Goal: Task Accomplishment & Management: Manage account settings

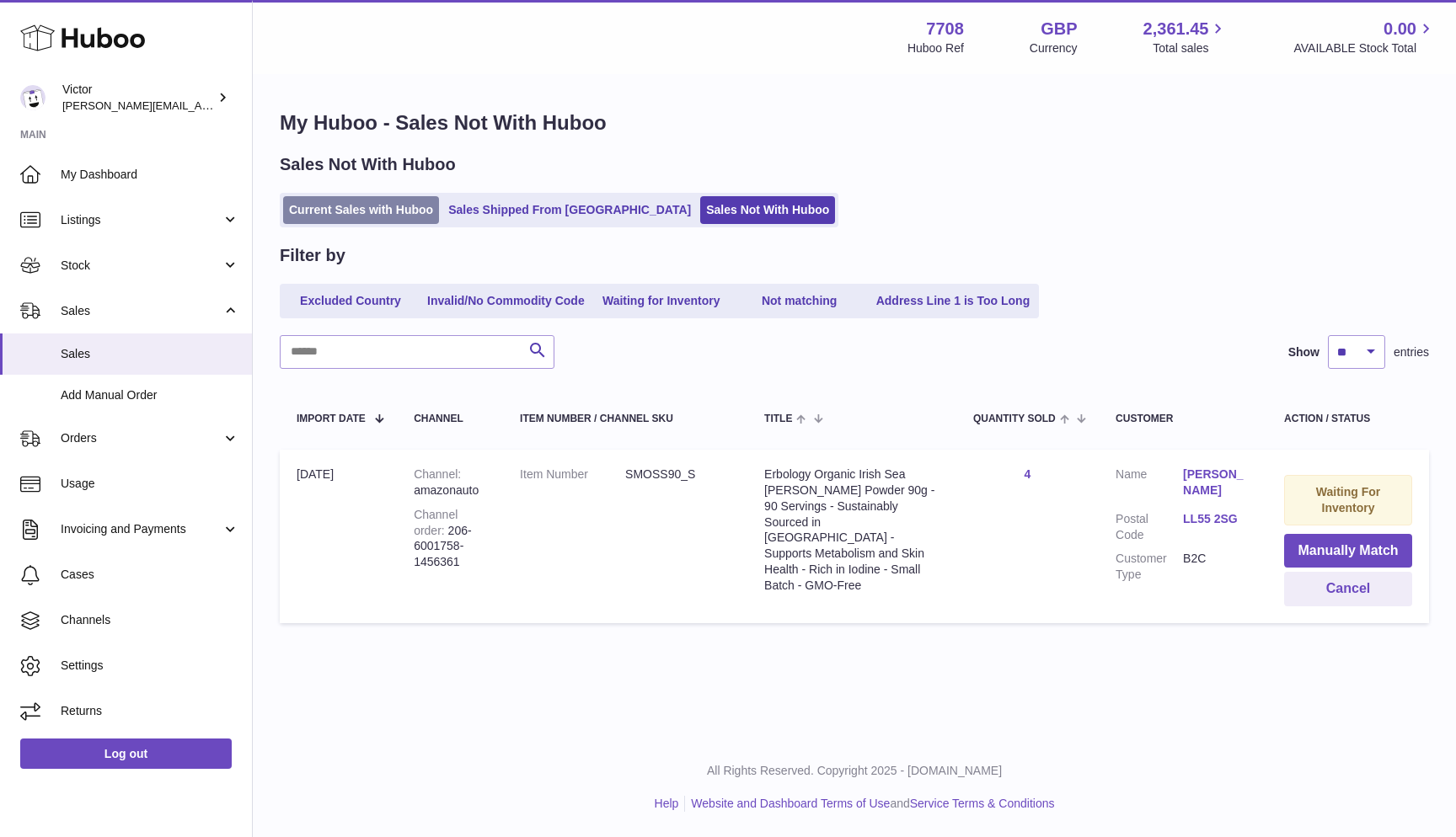
click at [323, 216] on link "Current Sales with Huboo" at bounding box center [361, 210] width 156 height 28
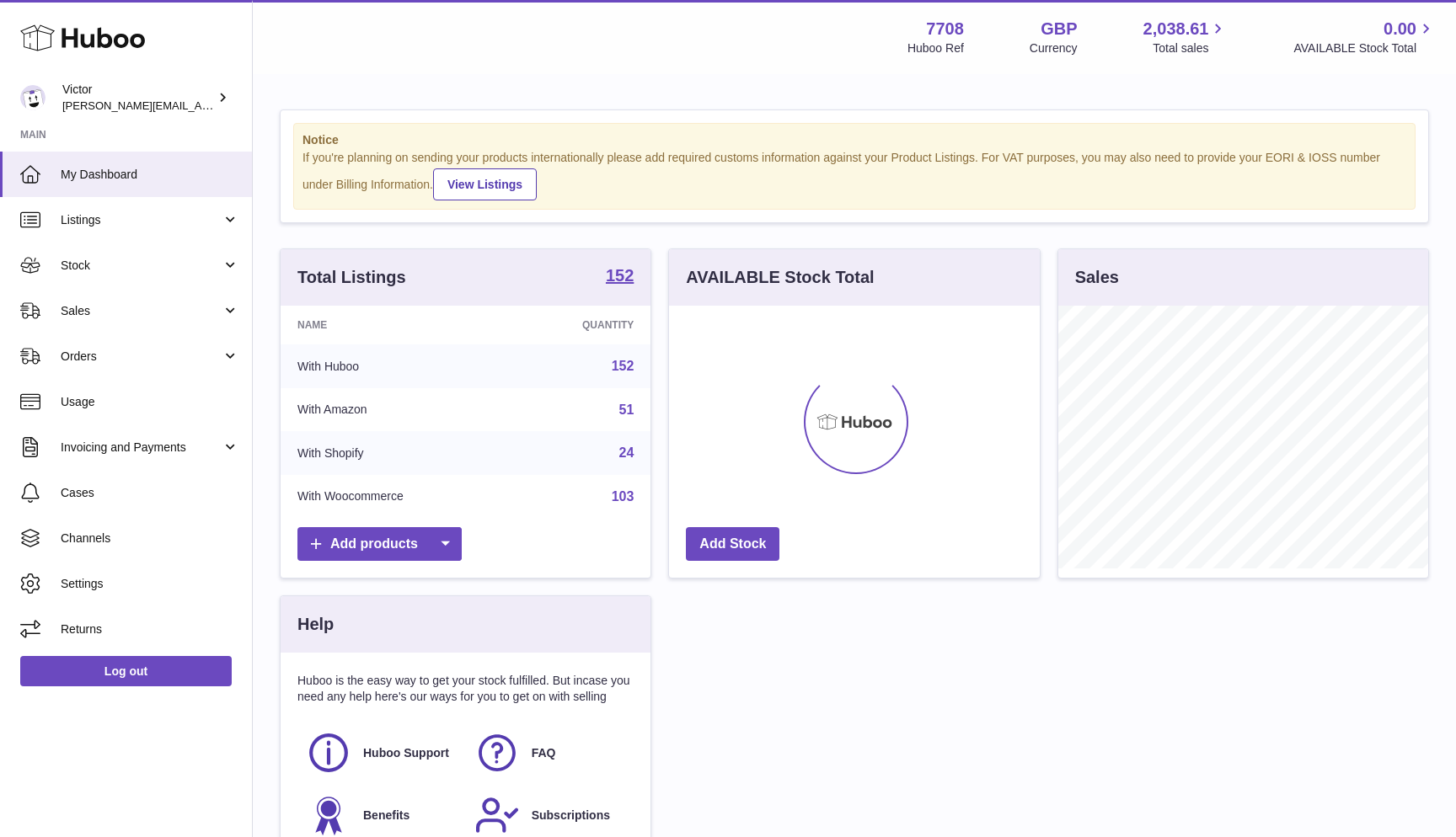
scroll to position [263, 371]
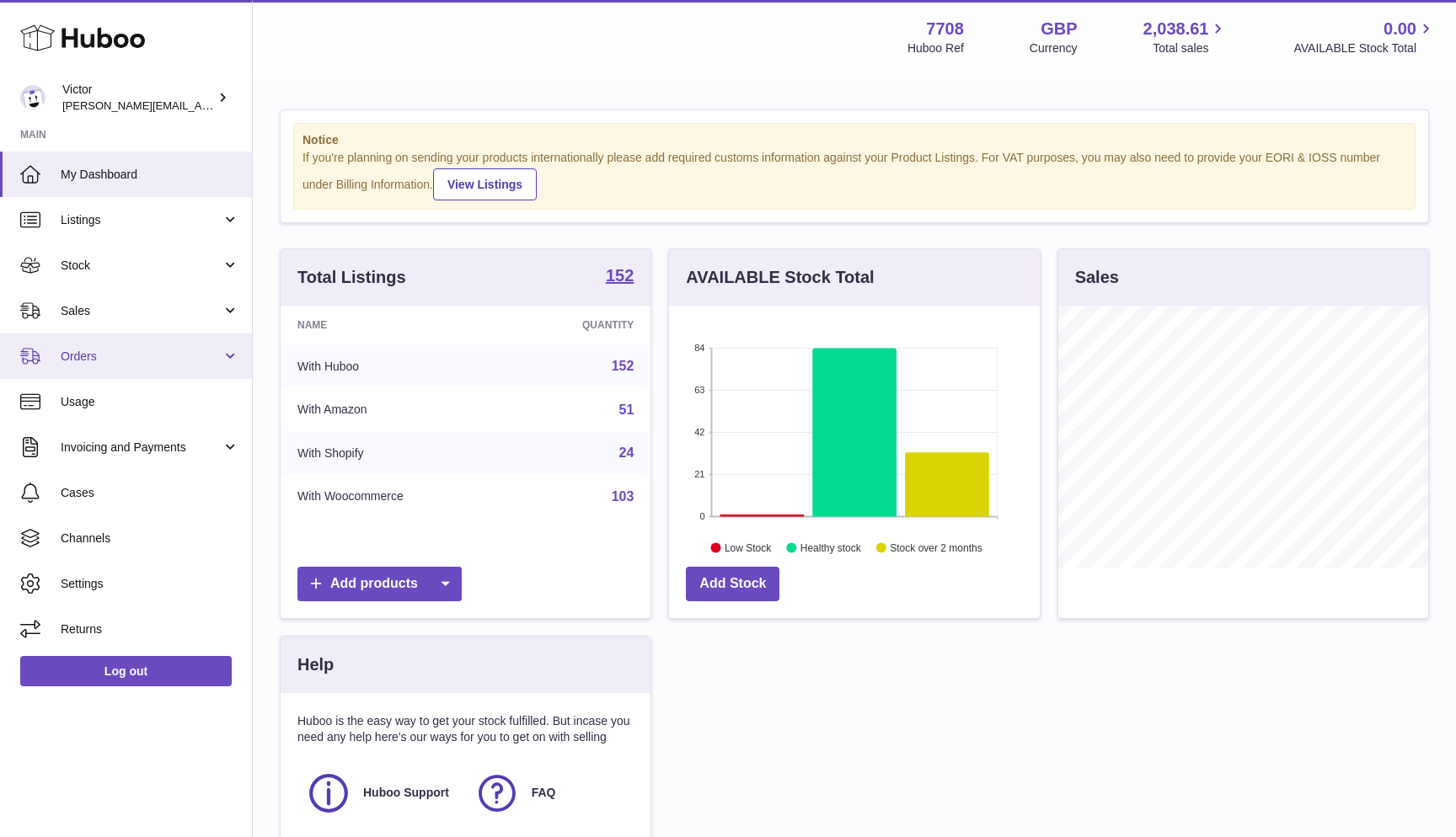
click at [91, 353] on span "Orders" at bounding box center [141, 356] width 161 height 16
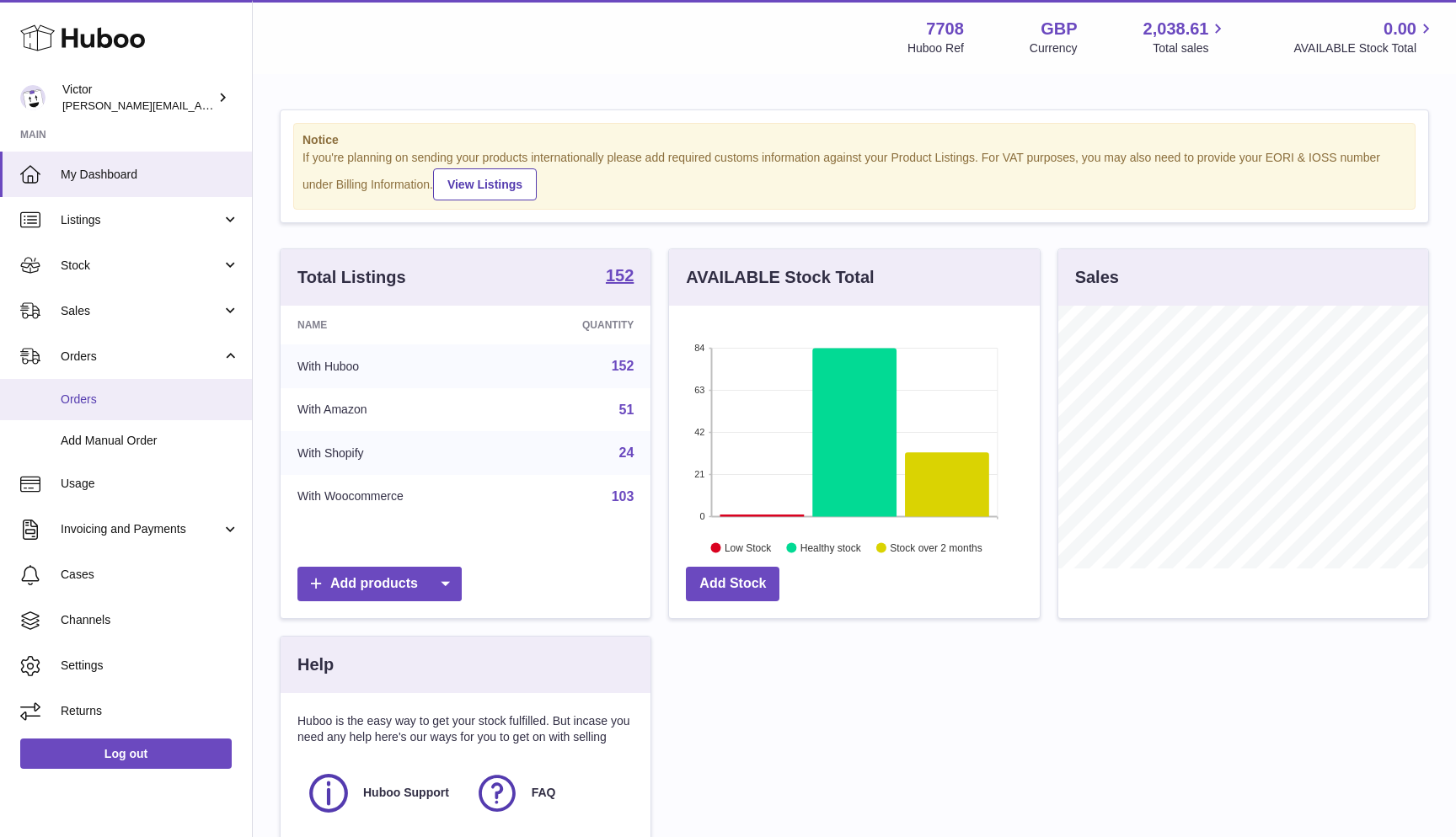
click at [89, 396] on span "Orders" at bounding box center [149, 400] width 179 height 16
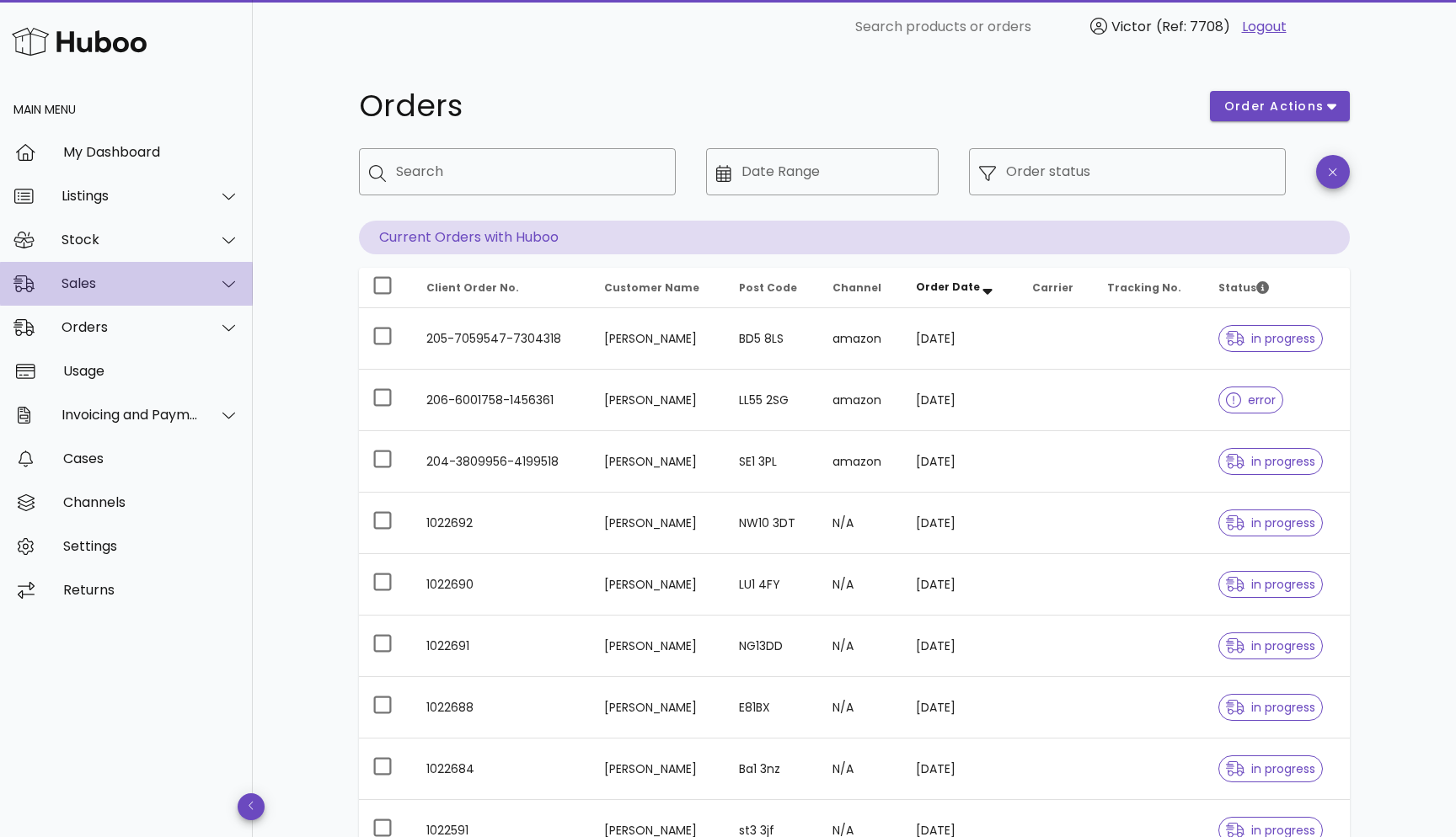
click at [114, 285] on div "Sales" at bounding box center [129, 283] width 137 height 16
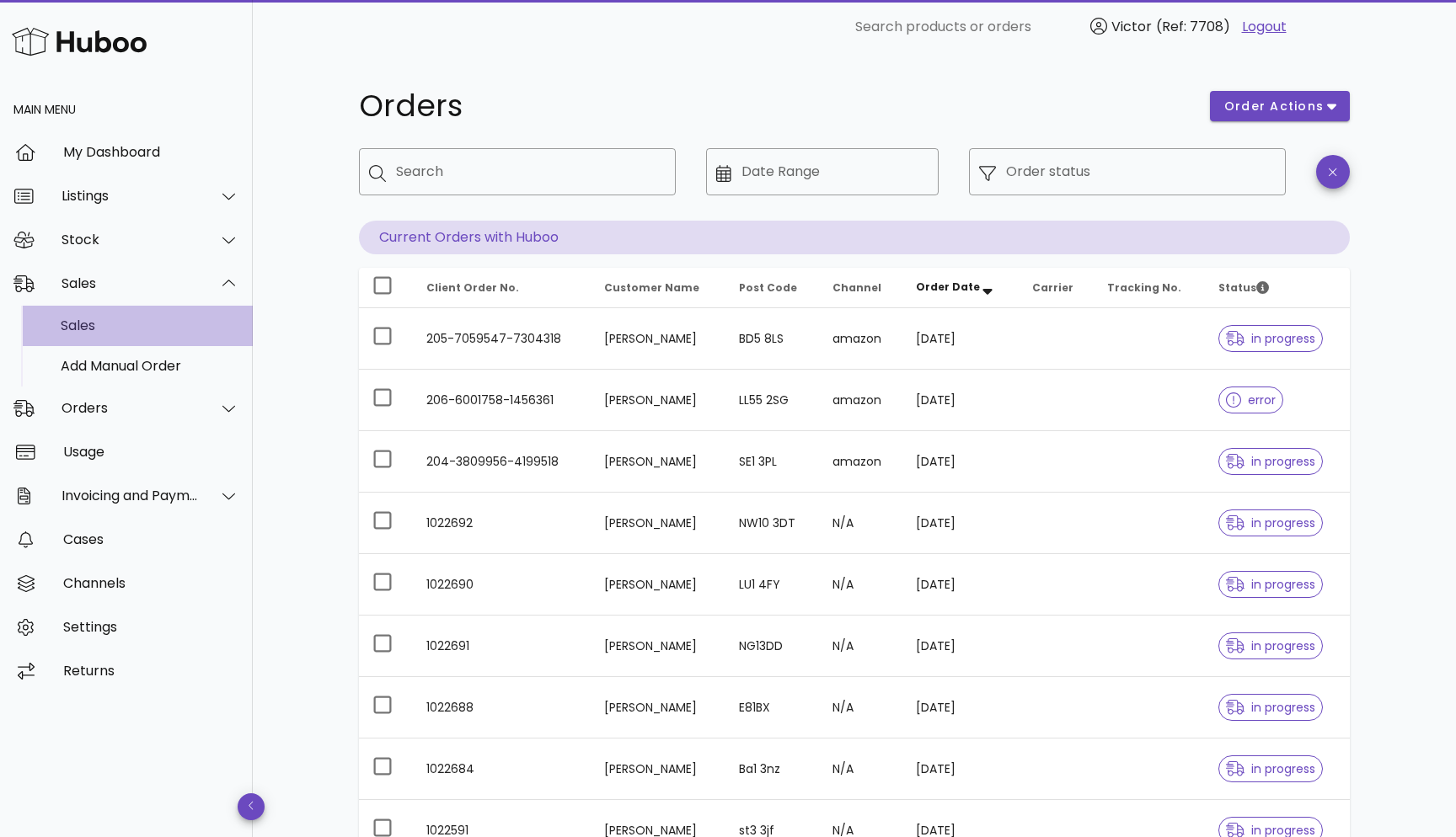
click at [110, 305] on link "Sales" at bounding box center [126, 325] width 253 height 41
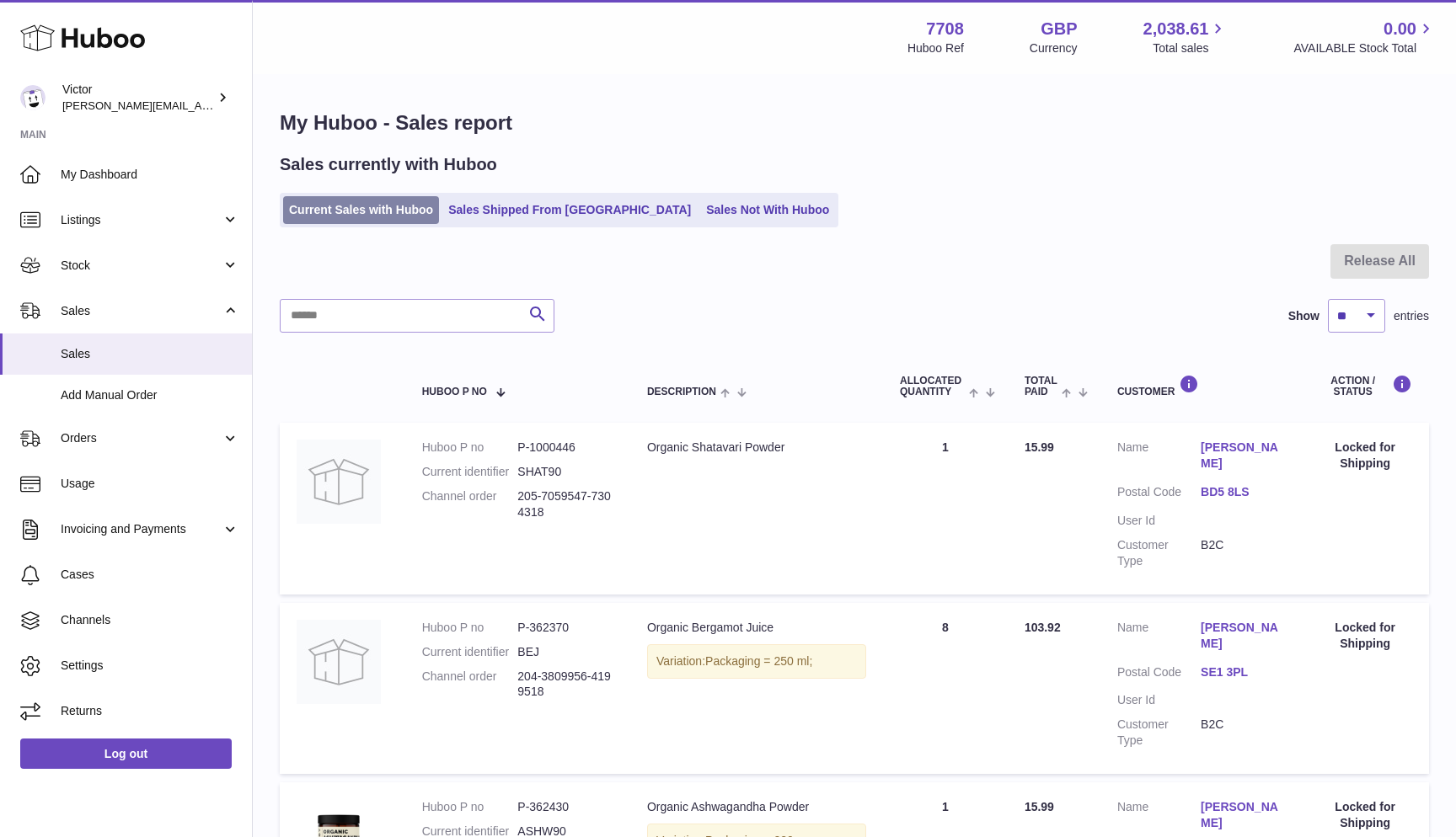
click at [360, 216] on link "Current Sales with Huboo" at bounding box center [361, 210] width 156 height 28
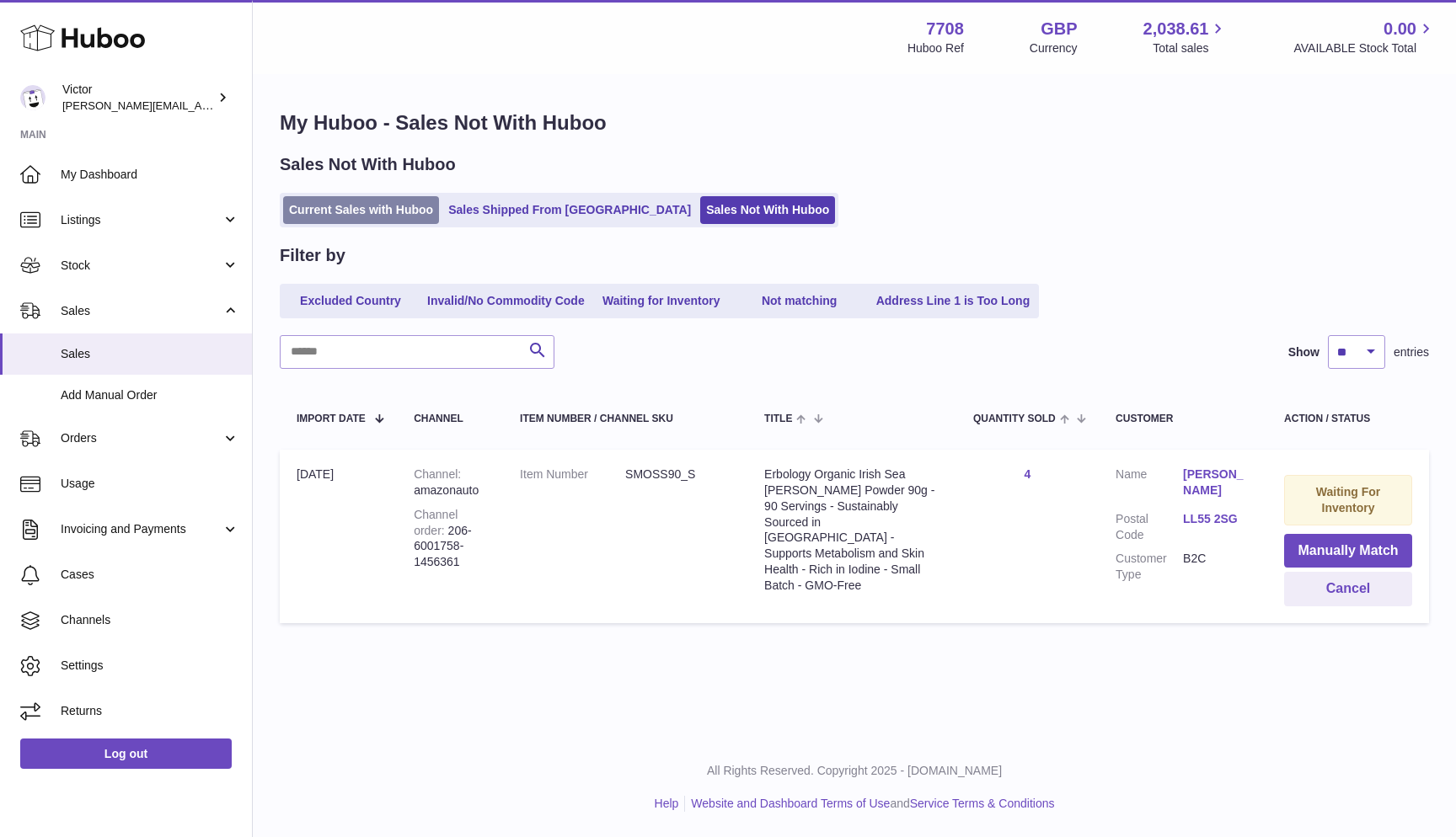
click at [347, 213] on link "Current Sales with Huboo" at bounding box center [361, 210] width 156 height 28
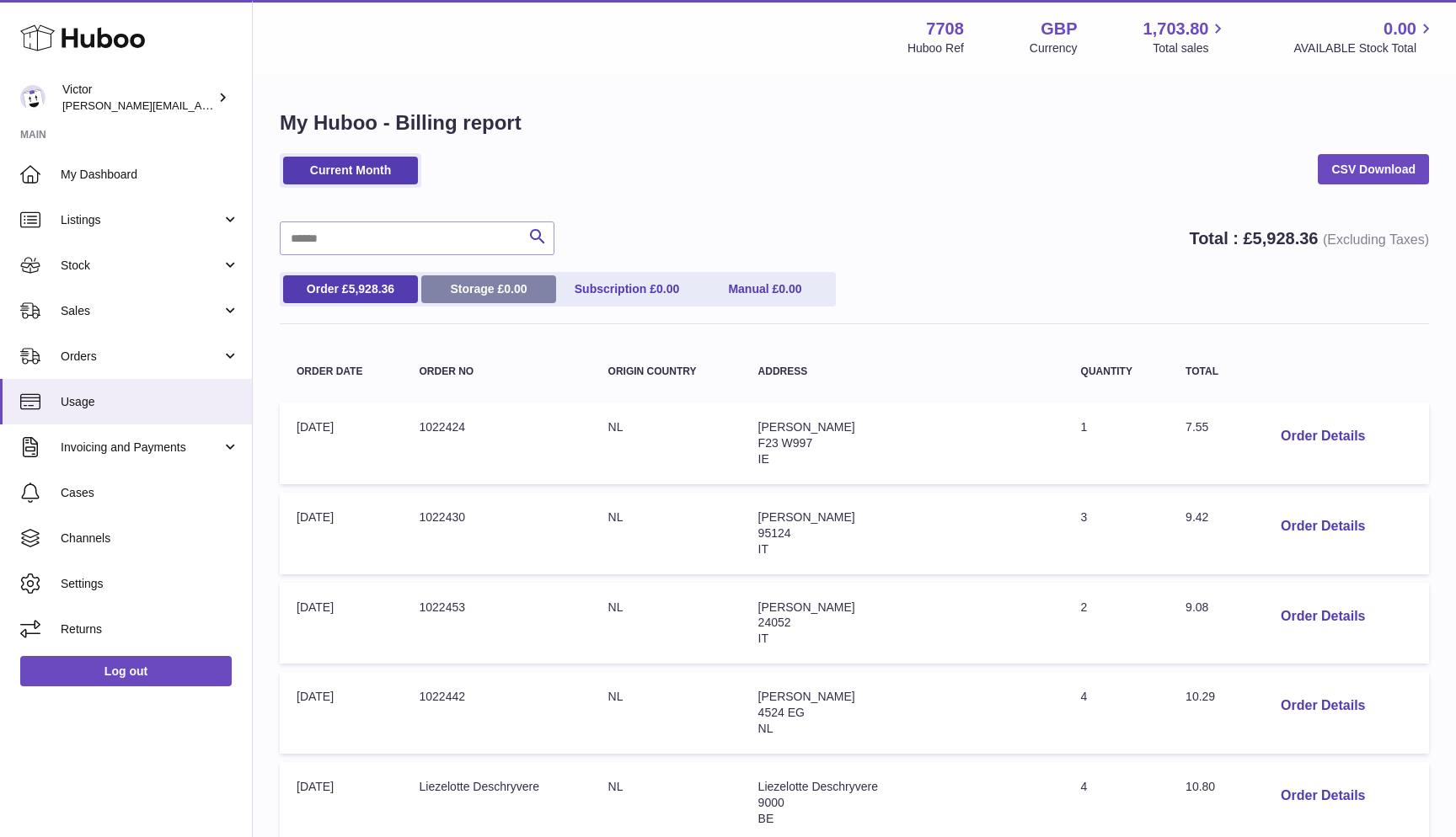
click at [476, 280] on link "Storage £ 0.00" at bounding box center [488, 289] width 135 height 28
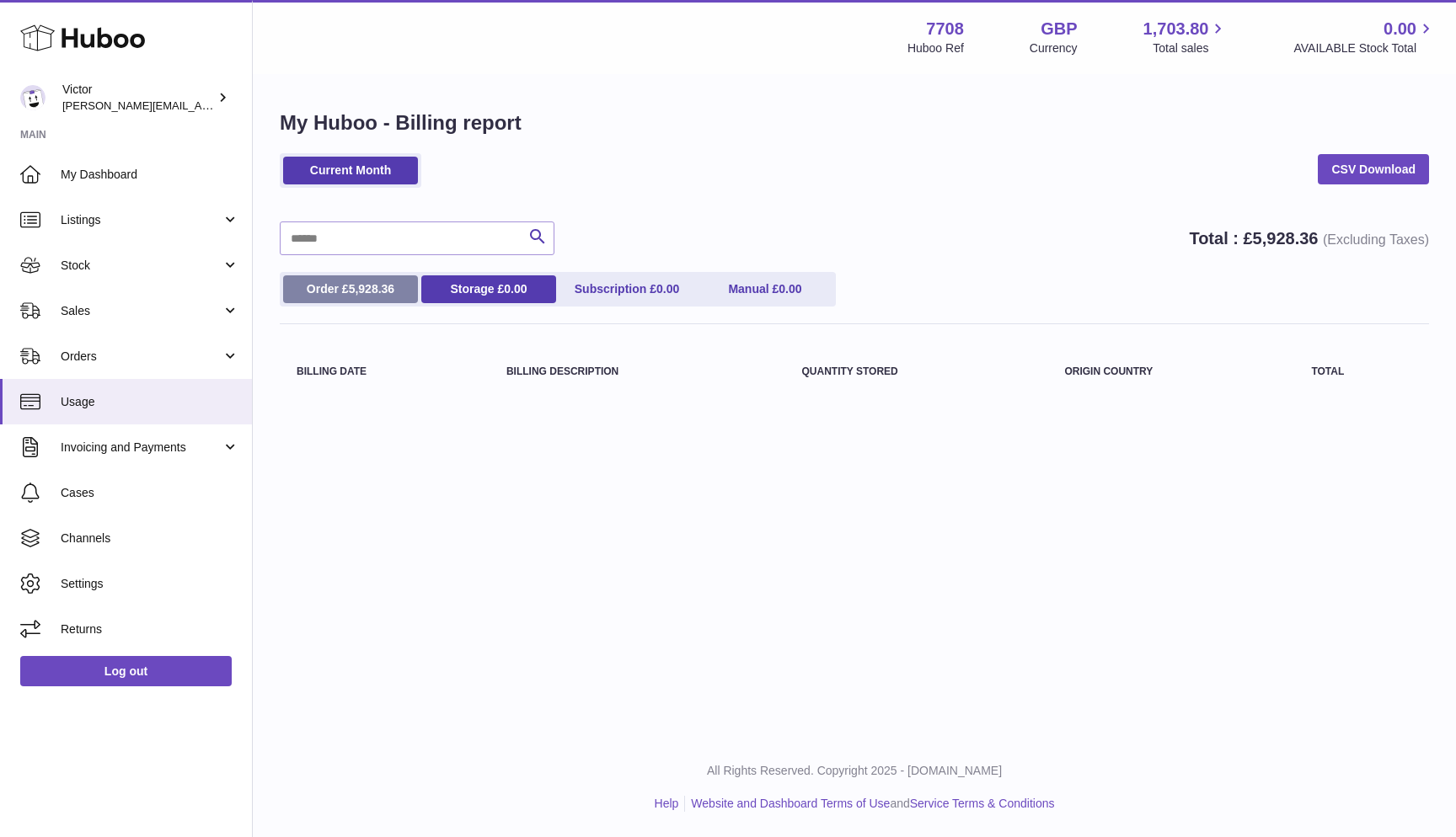
click at [373, 291] on span "5,928.36" at bounding box center [372, 289] width 47 height 14
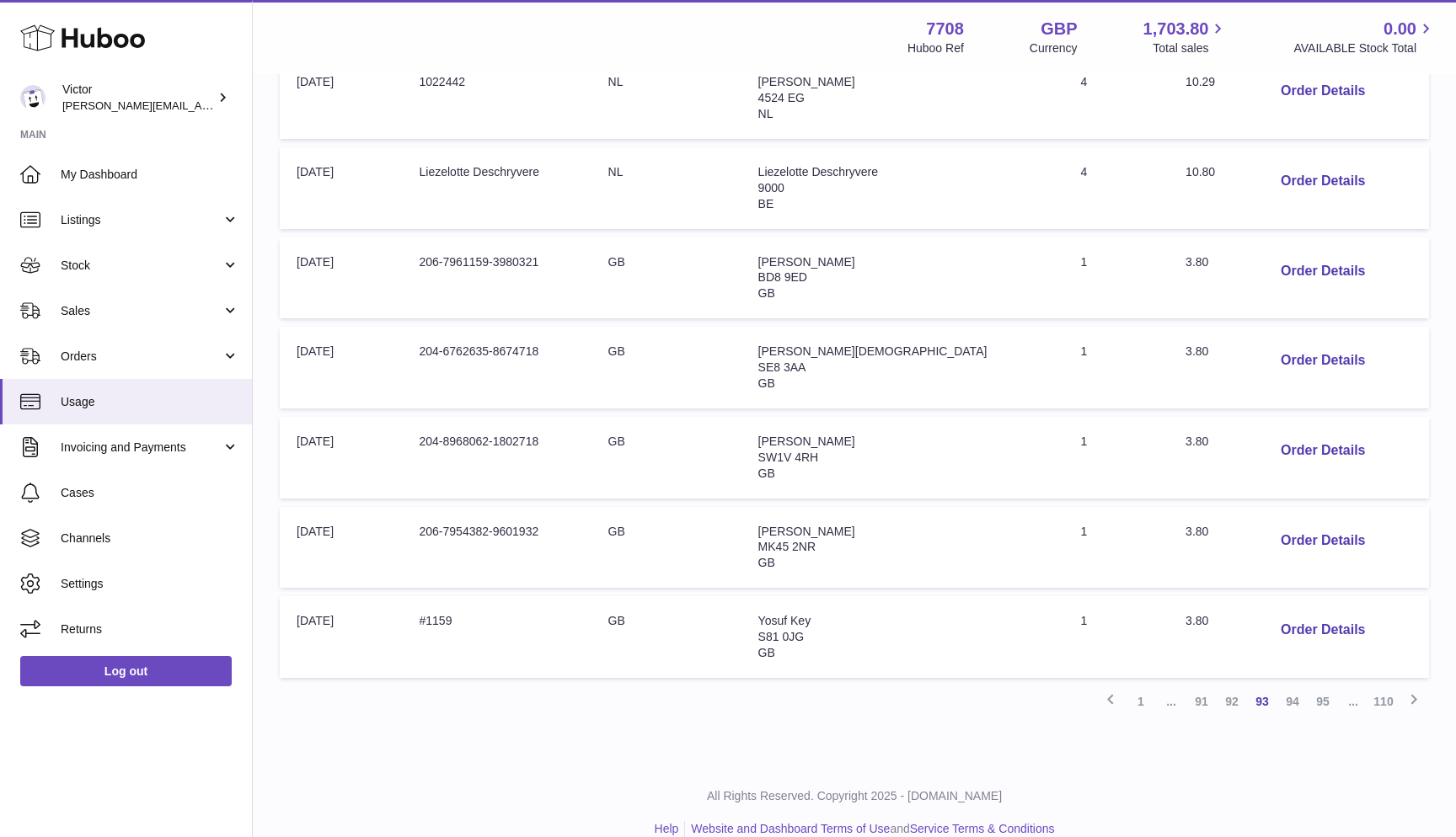
scroll to position [614, 0]
click at [1388, 688] on link "110" at bounding box center [1383, 702] width 30 height 30
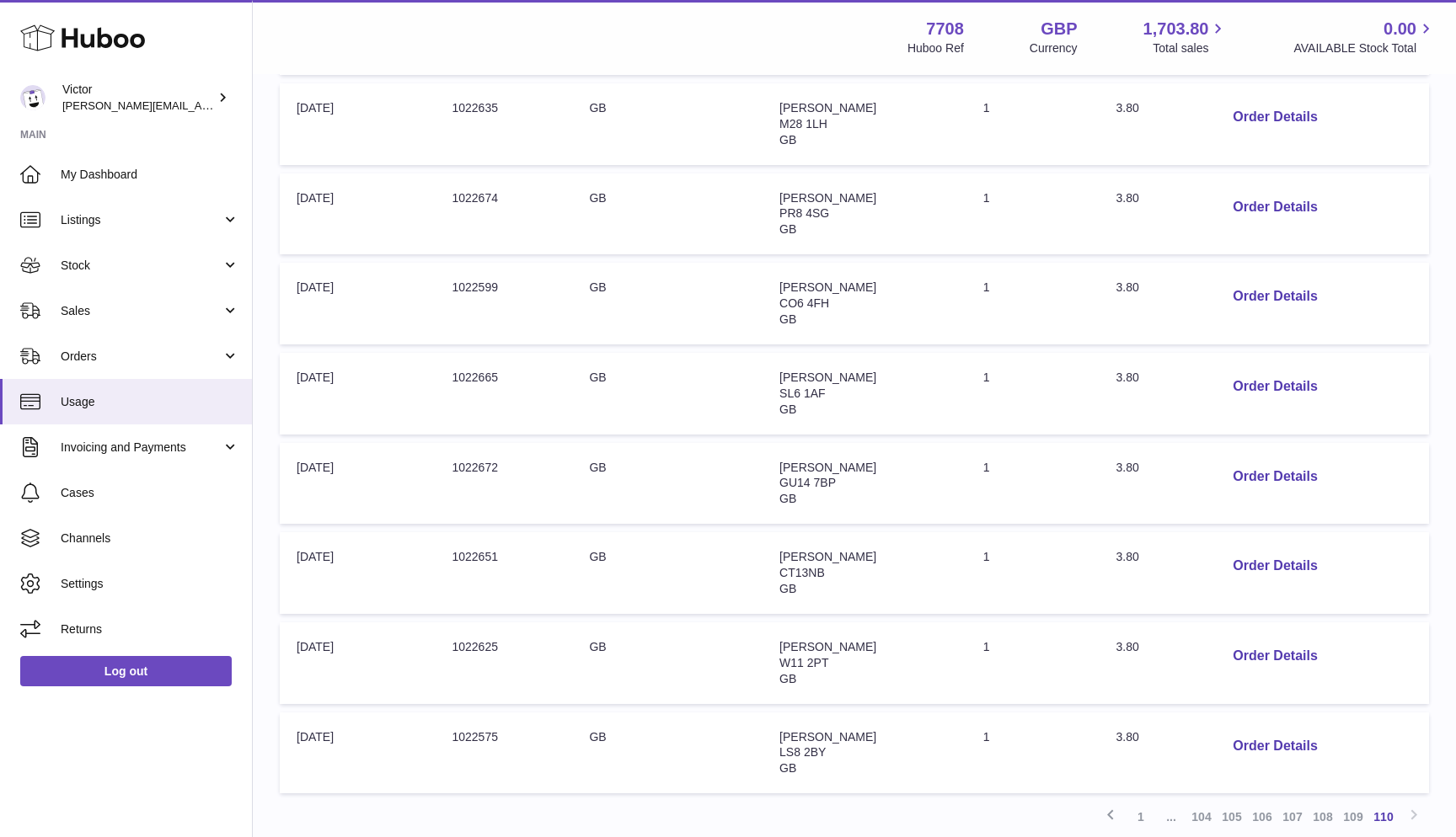
scroll to position [406, 0]
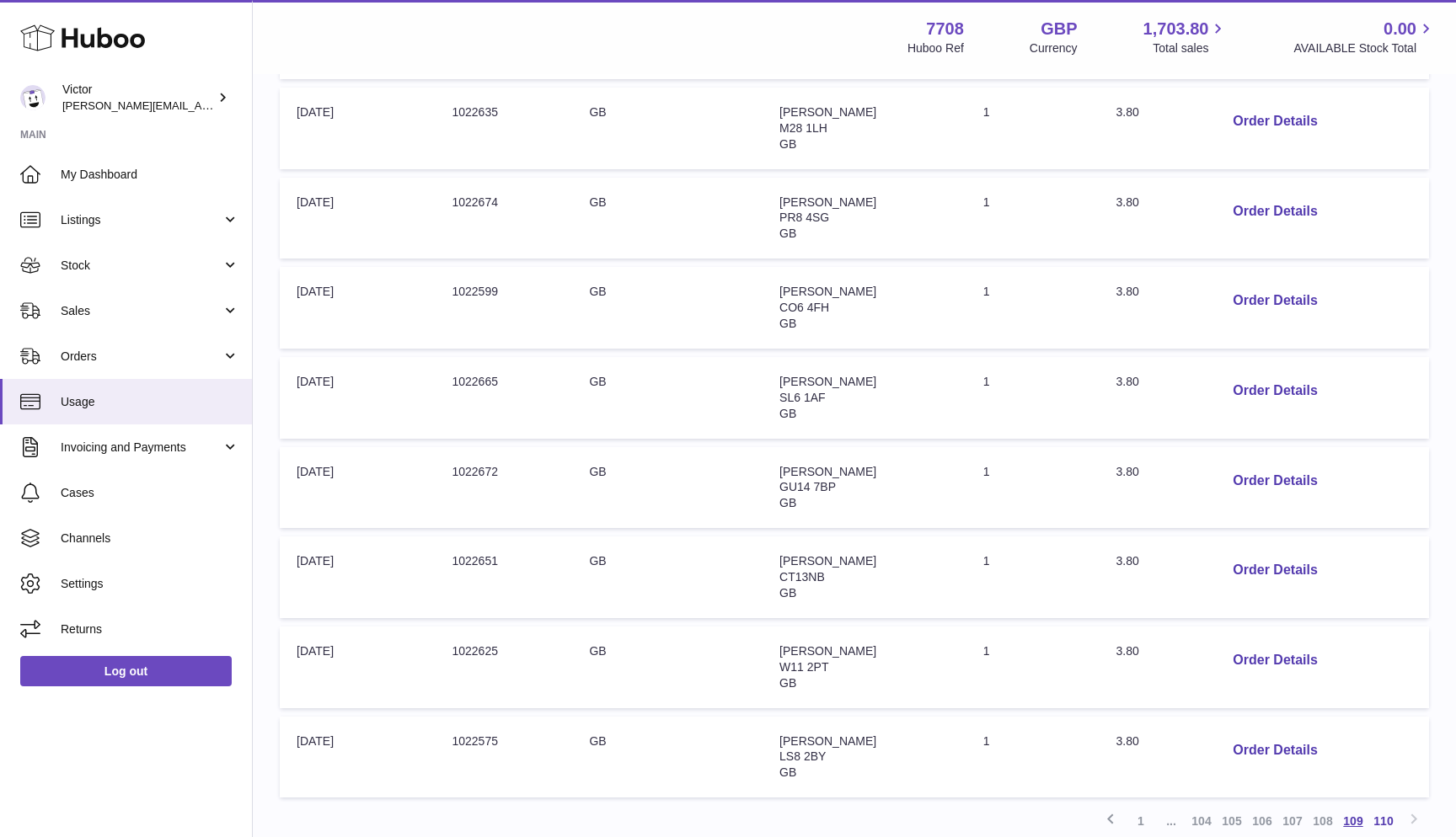
click at [1354, 806] on link "109" at bounding box center [1352, 821] width 30 height 30
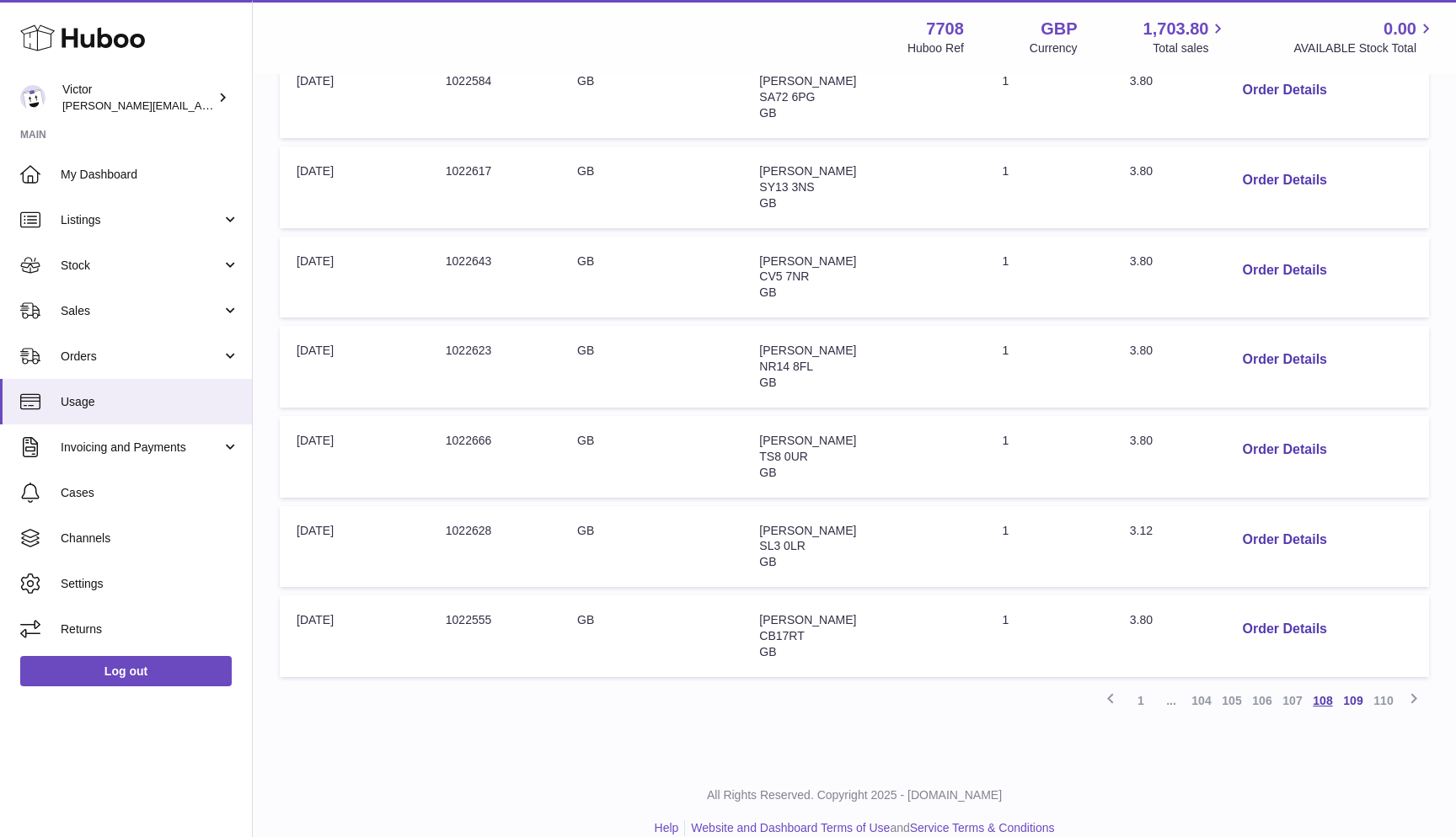
scroll to position [614, 0]
click at [1326, 688] on link "108" at bounding box center [1322, 702] width 30 height 30
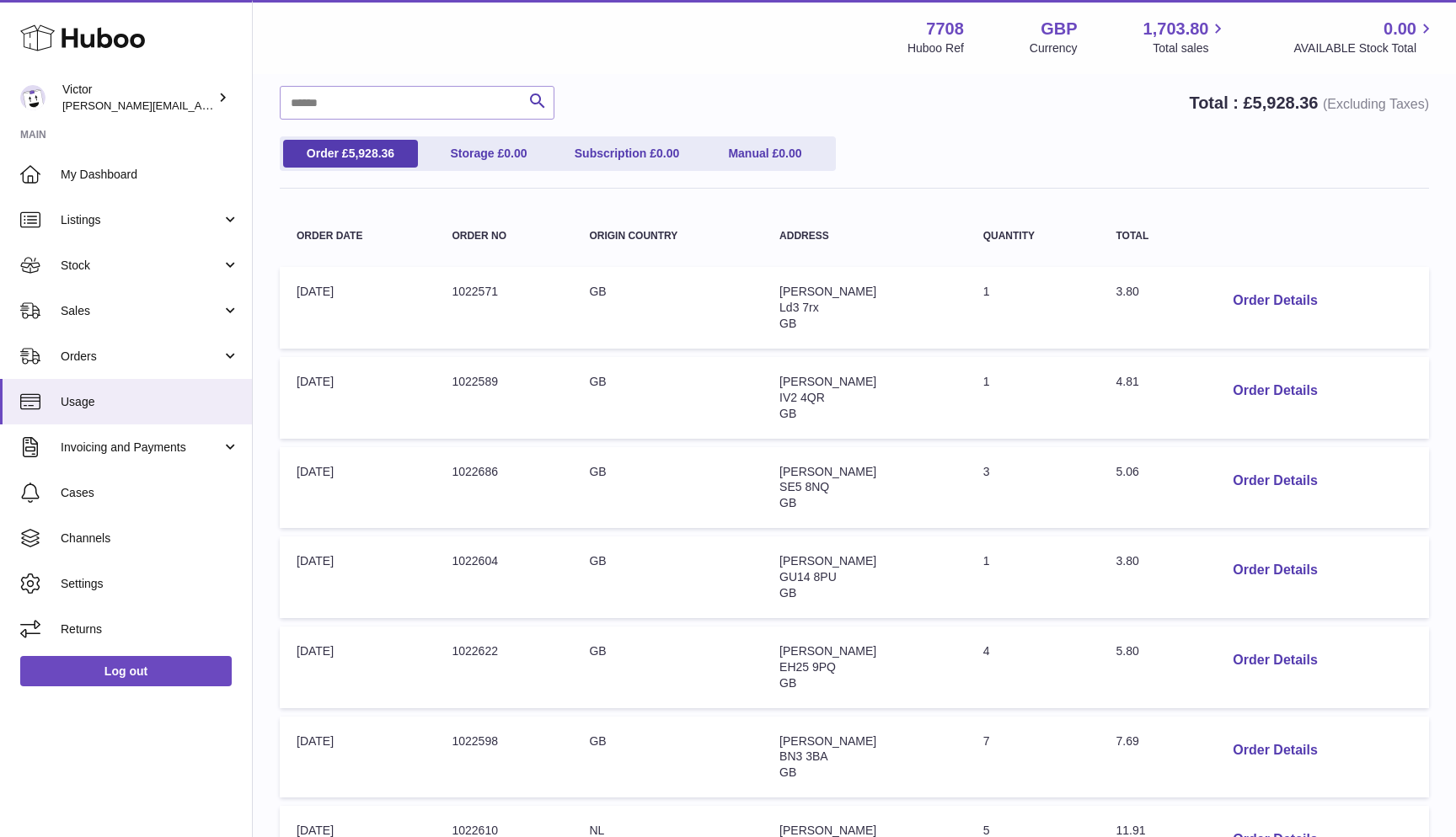
scroll to position [135, 0]
click at [1252, 382] on button "Order Details" at bounding box center [1275, 391] width 111 height 35
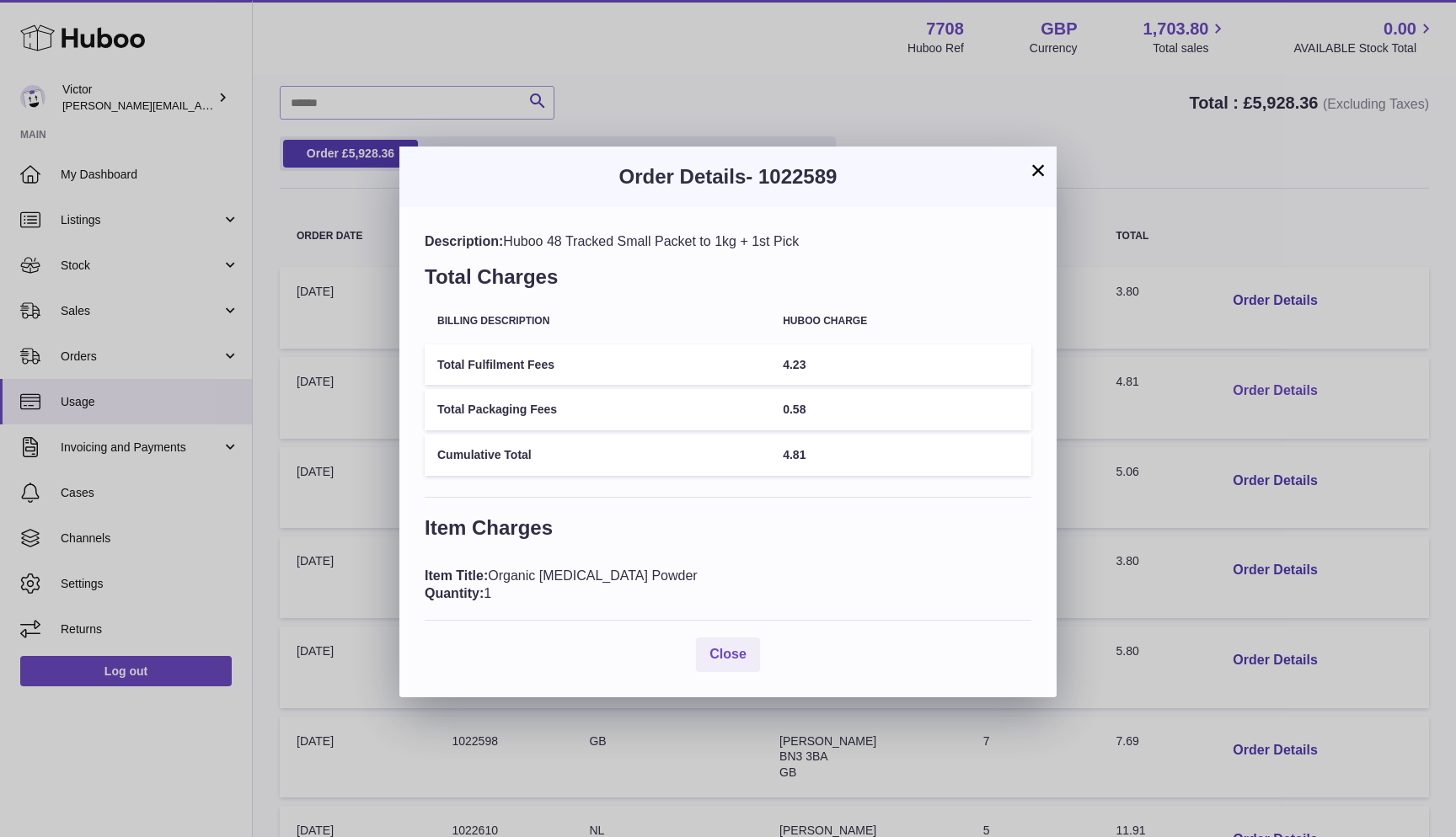
click at [1252, 382] on div "× Order Details - 1022589 Description: Huboo 48 Tracked Small Packet to 1kg + 1…" at bounding box center [728, 418] width 1456 height 837
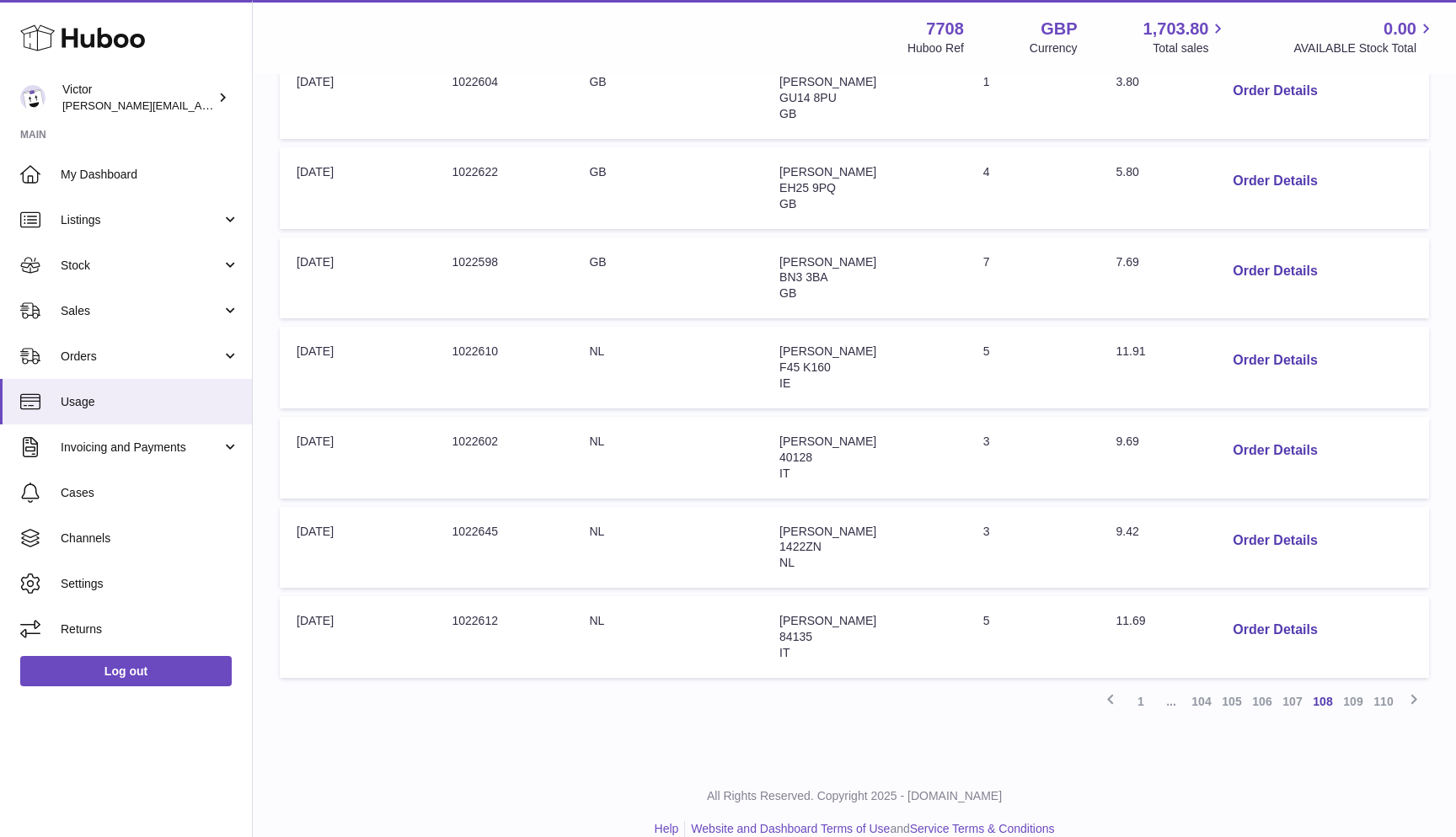
scroll to position [614, 0]
click at [1293, 688] on link "107" at bounding box center [1292, 702] width 30 height 30
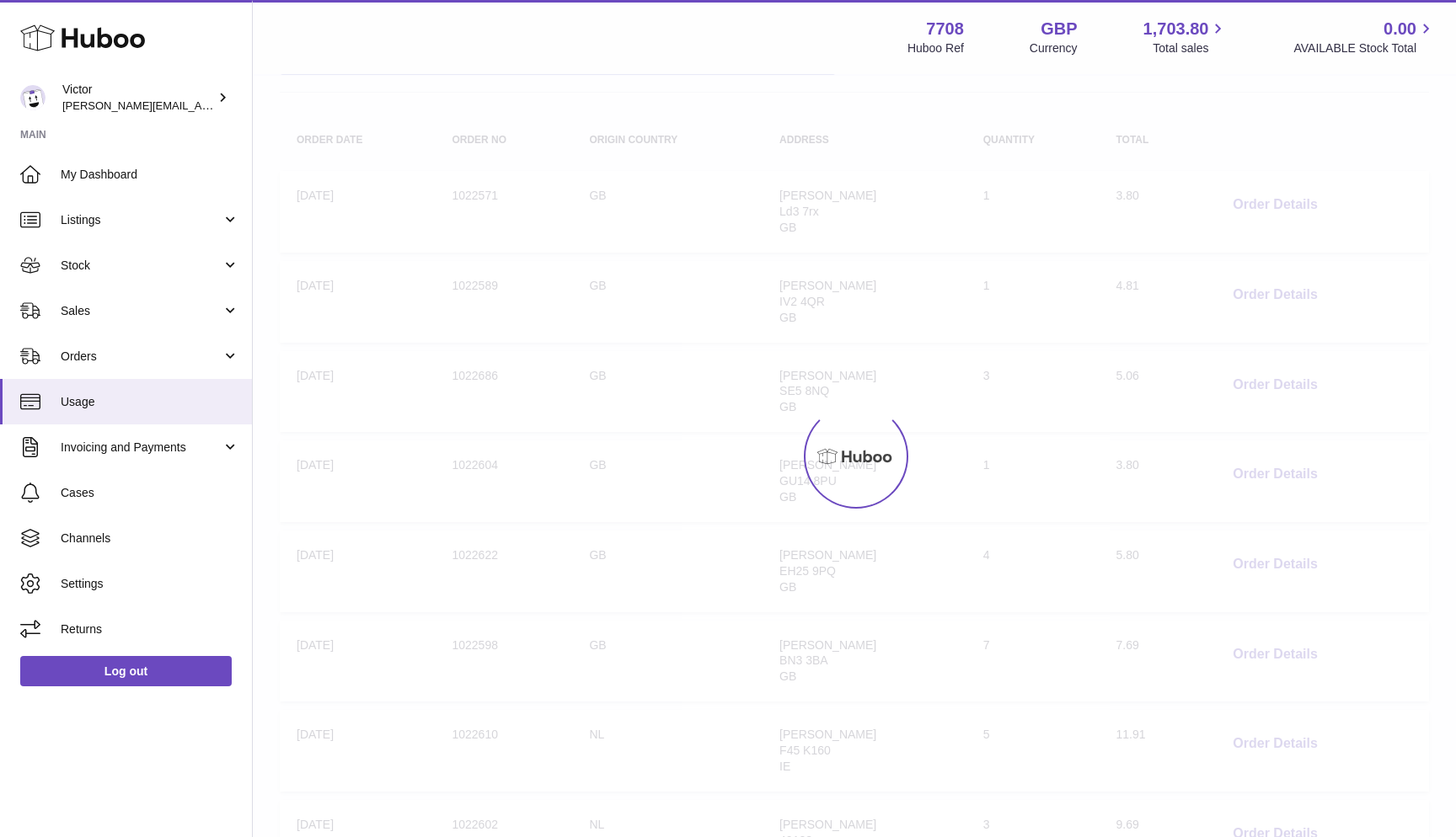
scroll to position [76, 0]
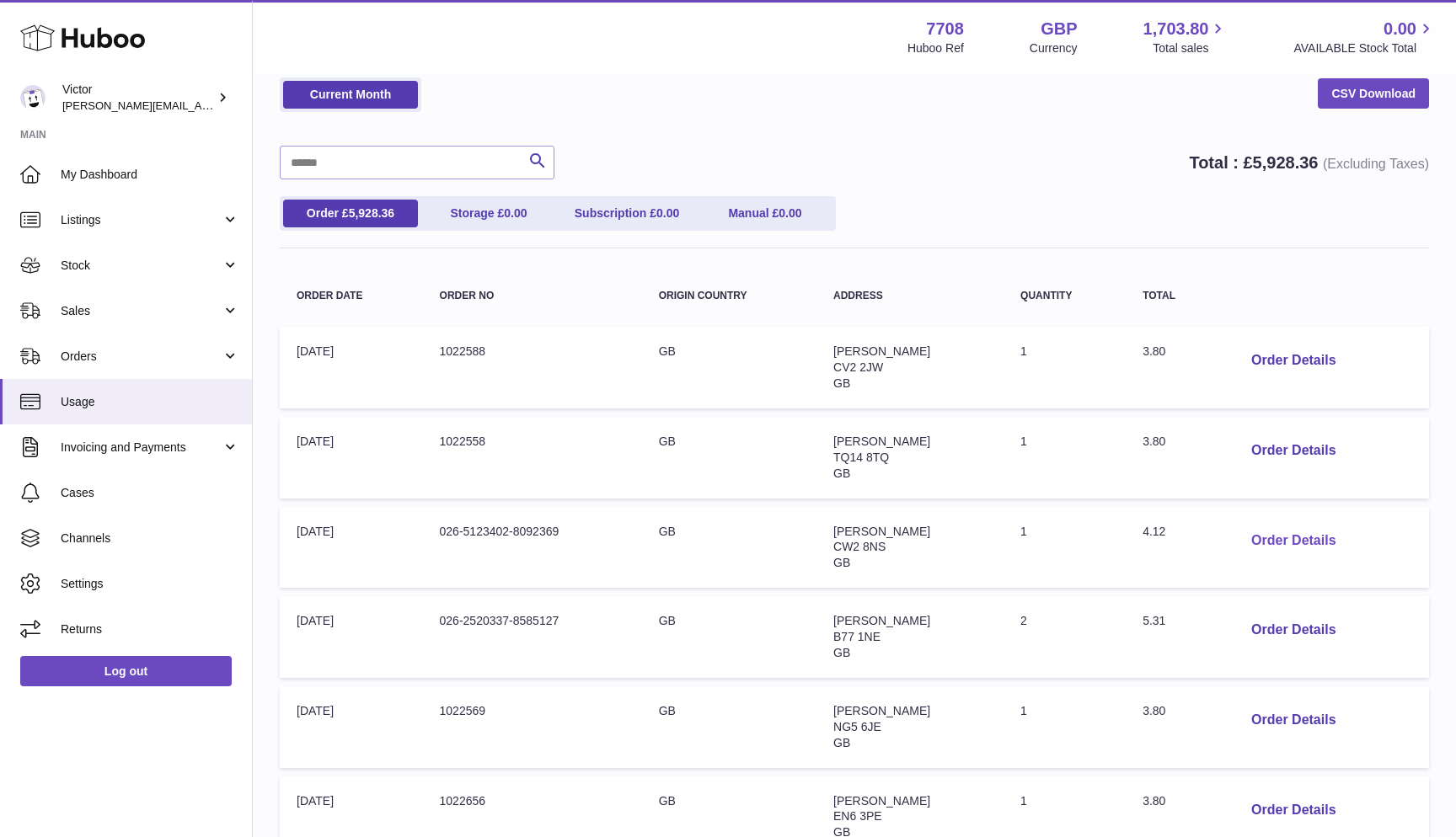
click at [1302, 528] on button "Order Details" at bounding box center [1293, 541] width 111 height 35
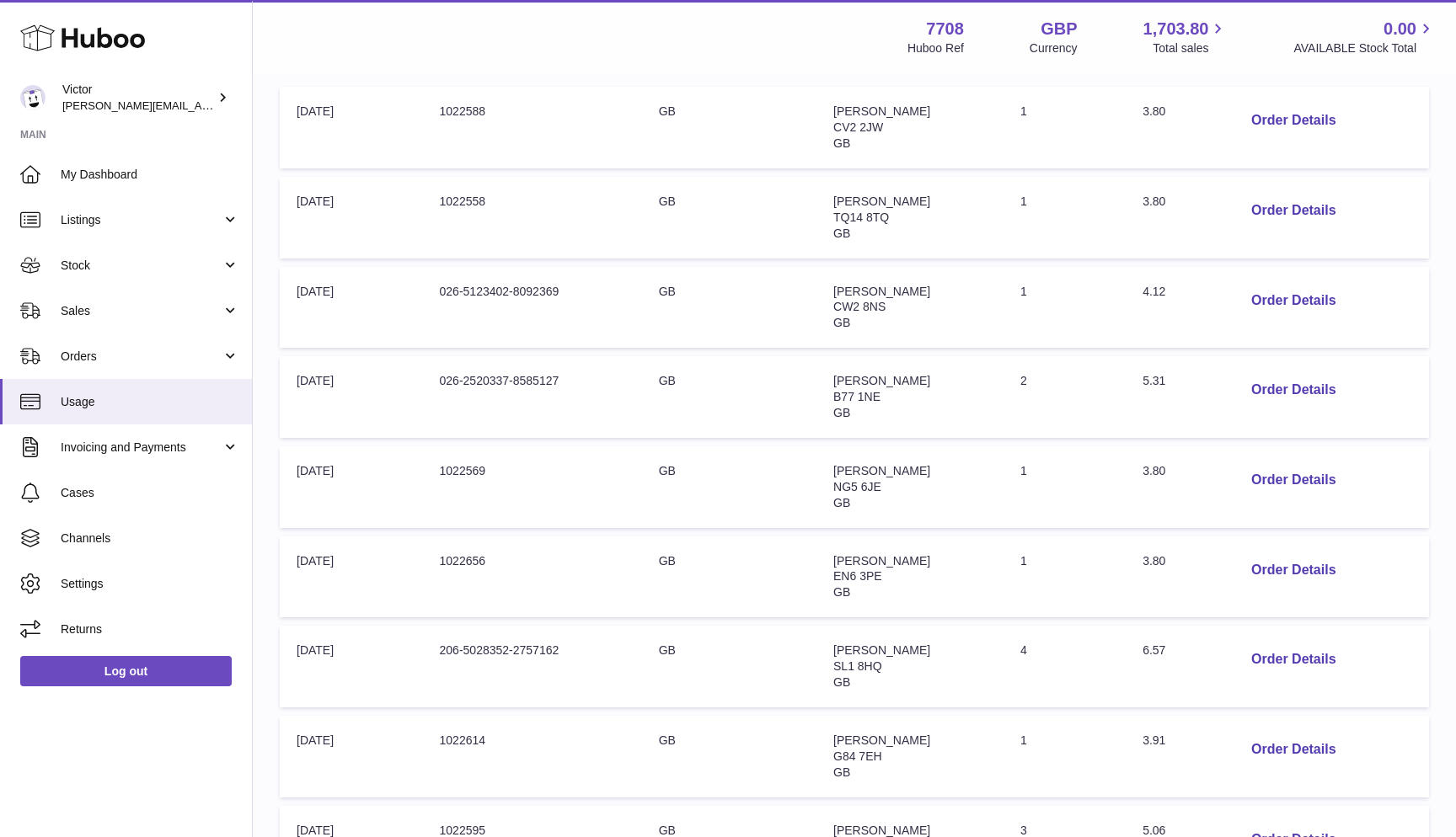
scroll to position [314, 0]
click at [1297, 557] on button "Order Details" at bounding box center [1293, 572] width 111 height 35
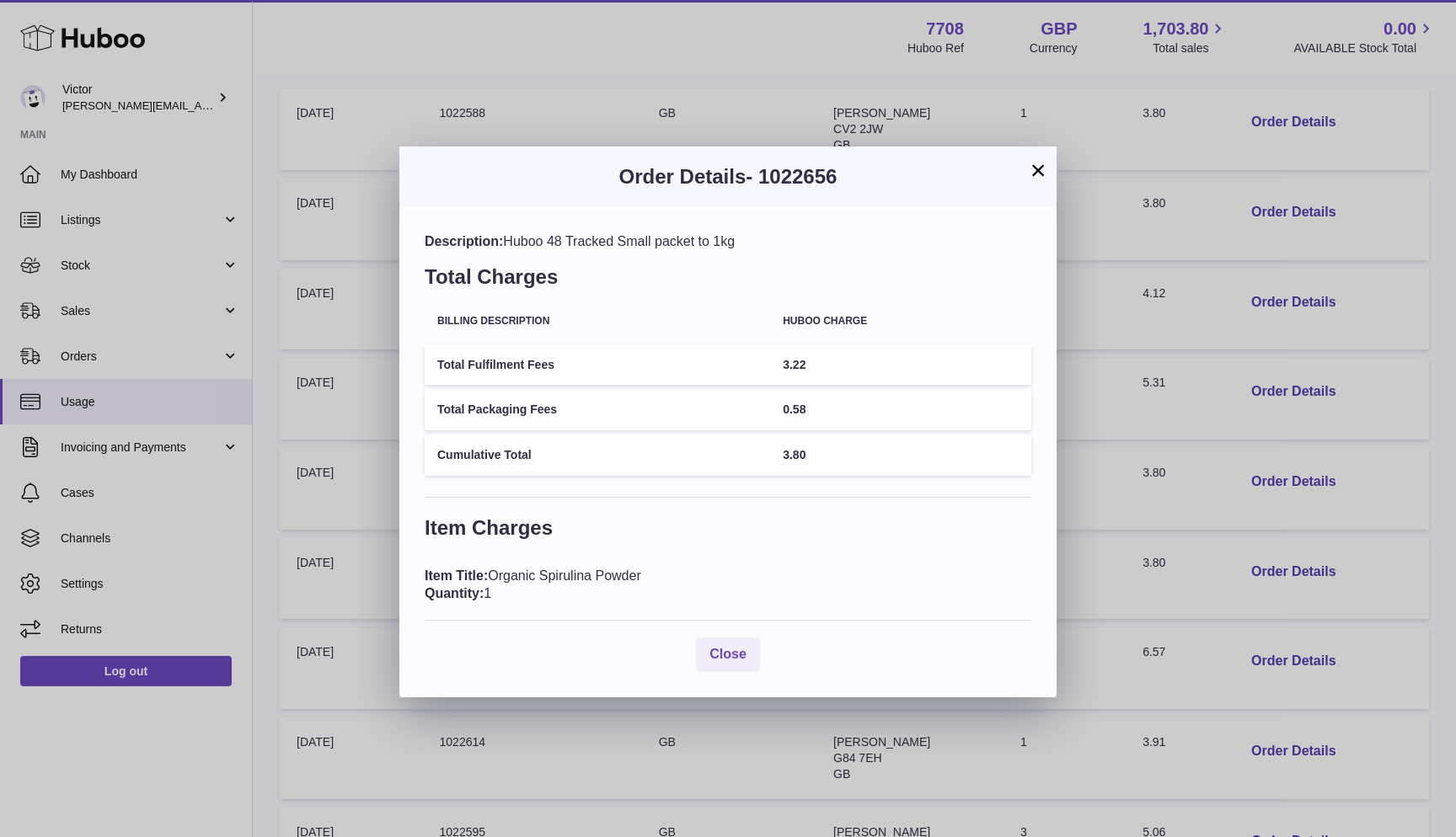
click at [1297, 557] on div "× Order Details - 1022656 Description: Huboo 48 Tracked Small packet to 1kg Tot…" at bounding box center [728, 418] width 1456 height 837
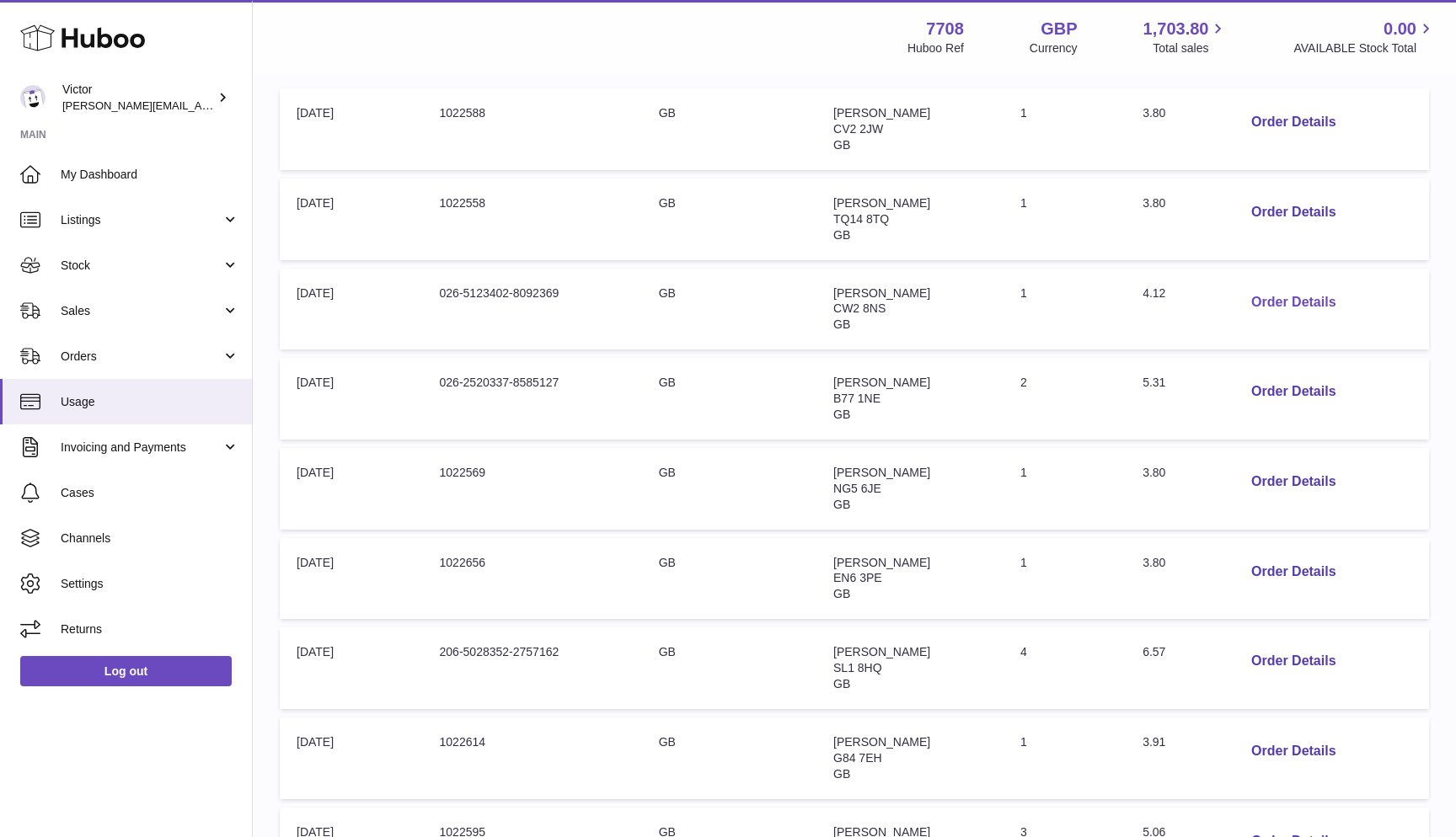
click at [1274, 291] on button "Order Details" at bounding box center [1293, 303] width 111 height 35
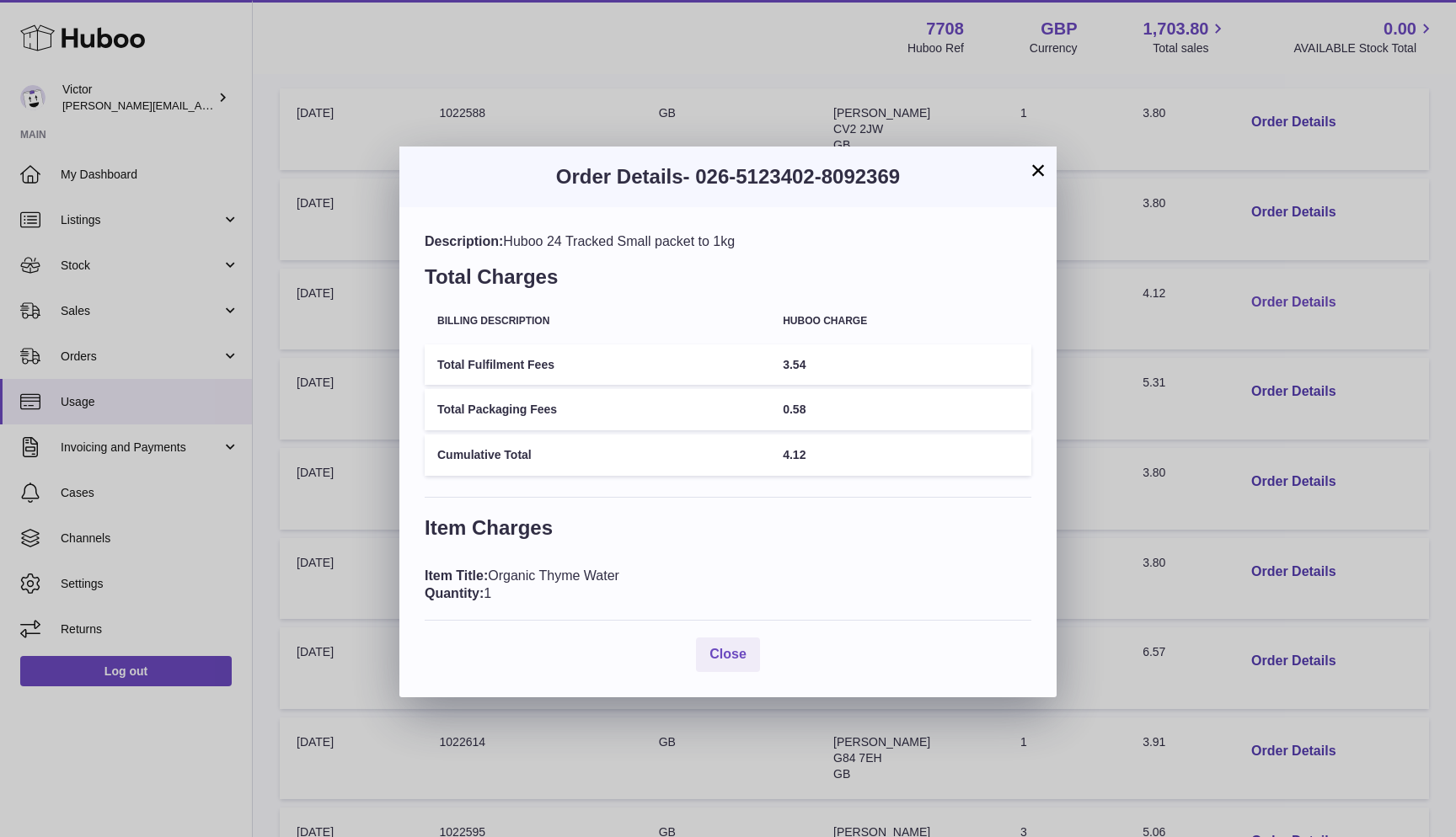
click at [1274, 291] on div "× Order Details - 026-5123402-8092369 Description: Huboo 24 Tracked Small packe…" at bounding box center [728, 418] width 1456 height 837
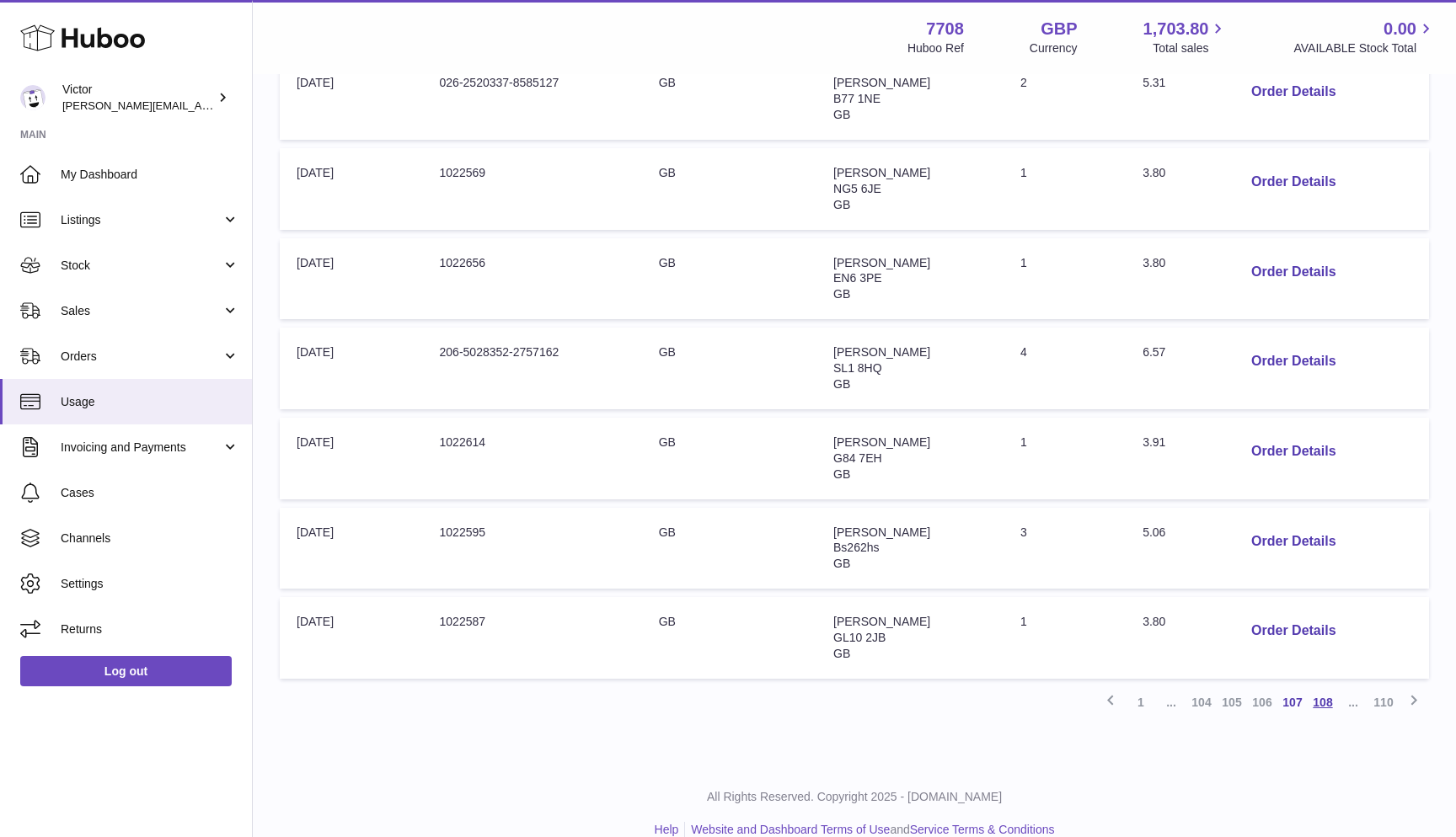
click at [1320, 688] on link "108" at bounding box center [1322, 702] width 30 height 30
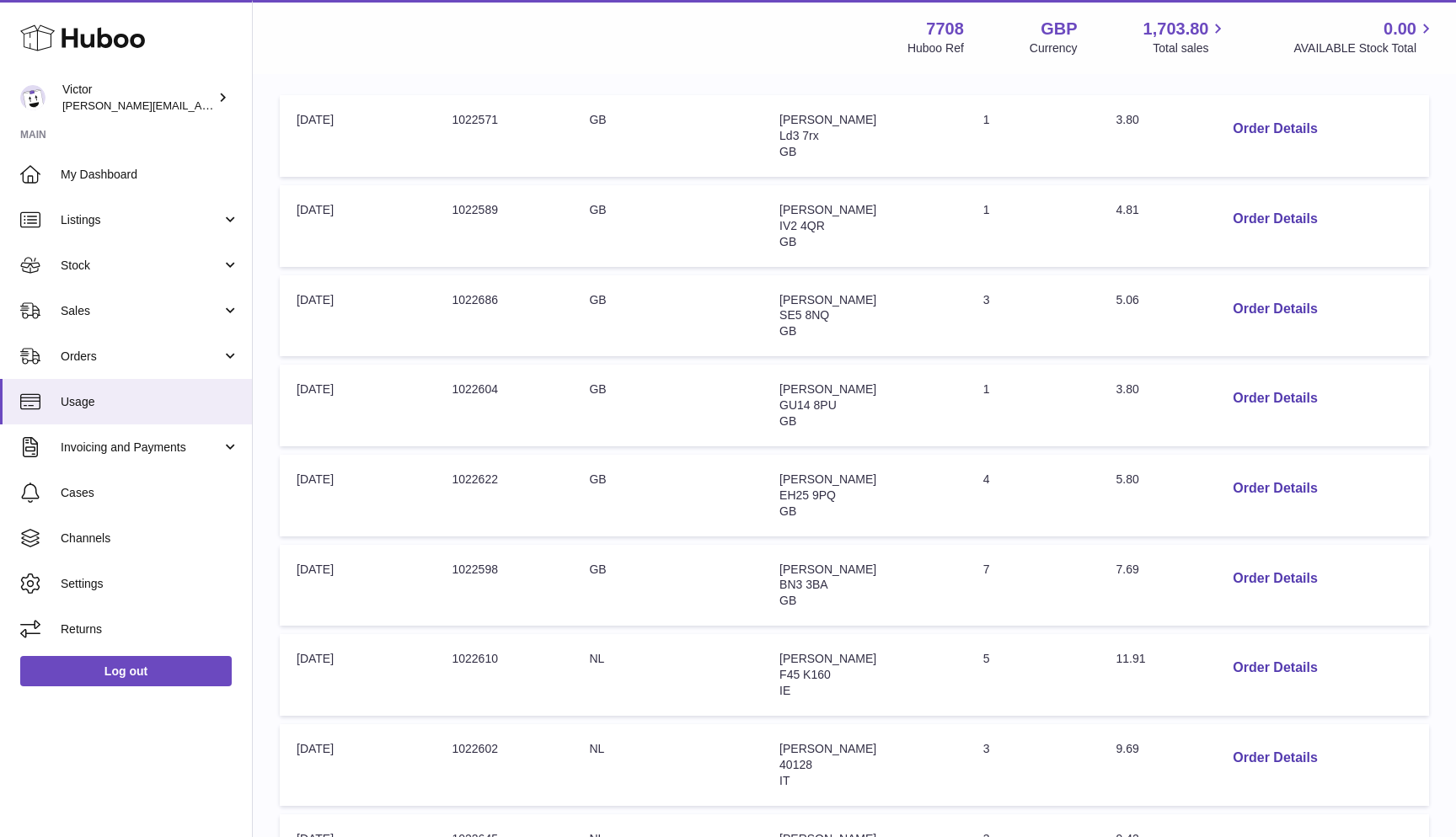
scroll to position [214, 0]
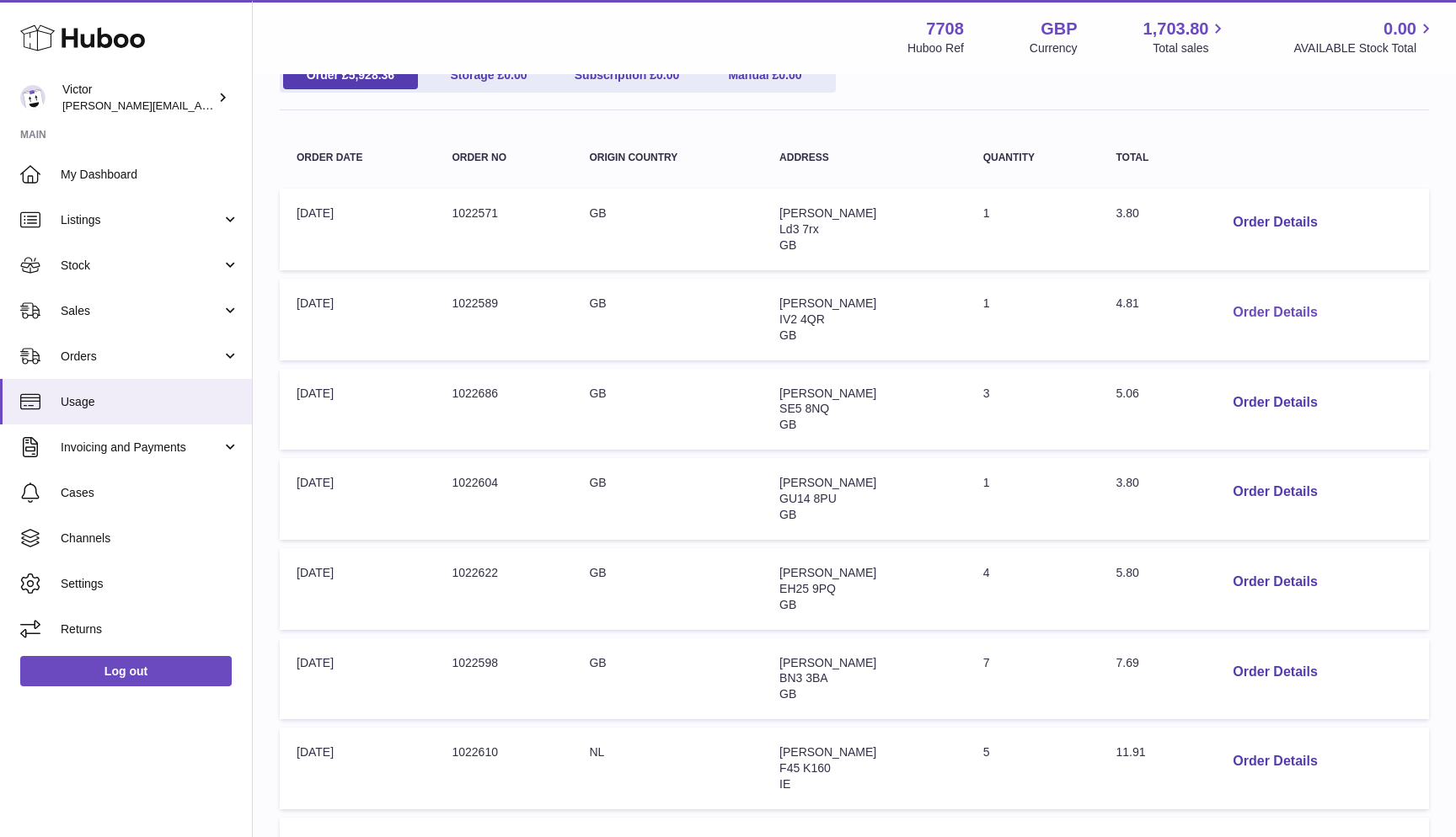
click at [1279, 311] on button "Order Details" at bounding box center [1275, 313] width 111 height 35
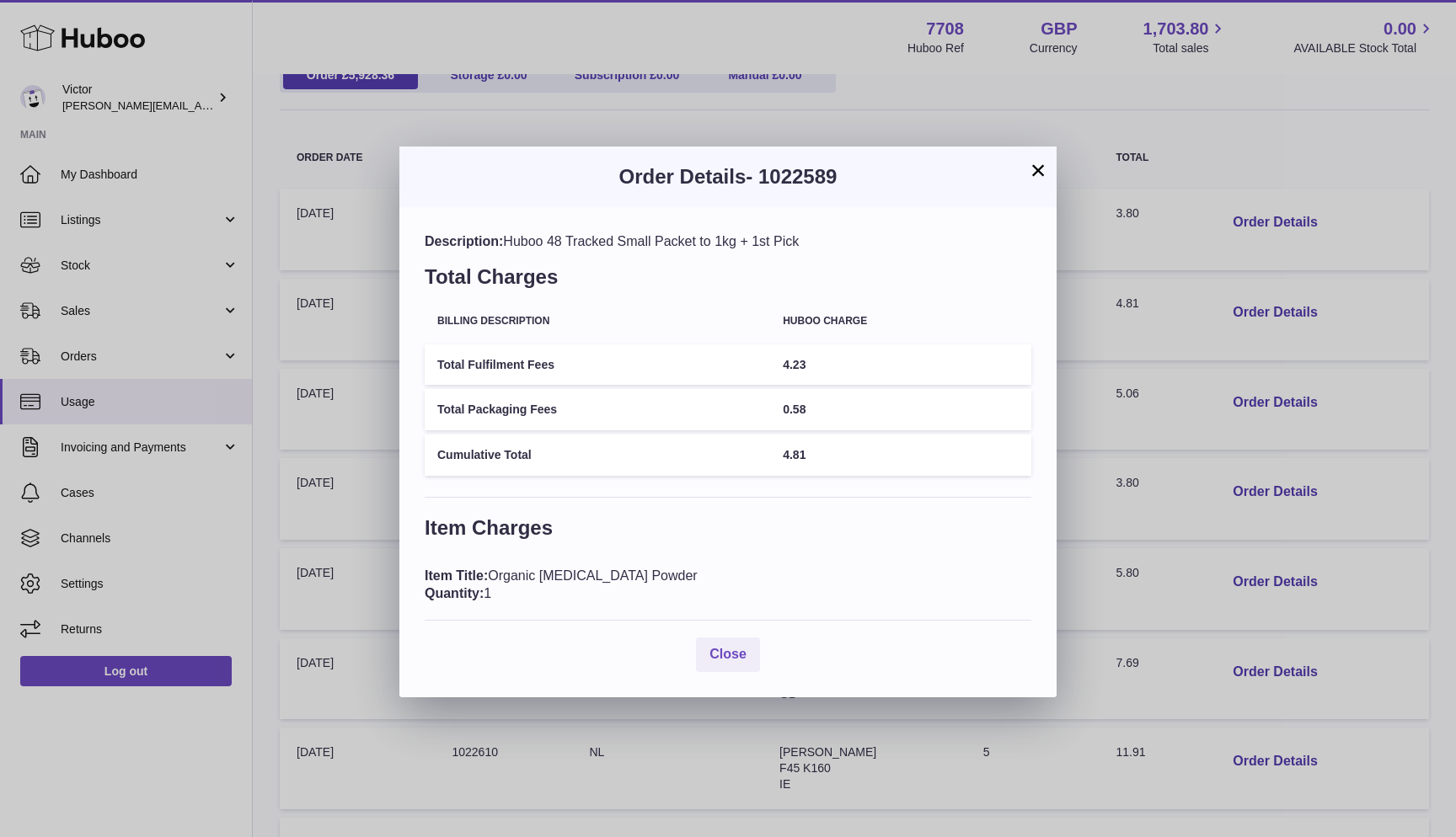
click at [1036, 173] on button "×" at bounding box center [1037, 169] width 20 height 20
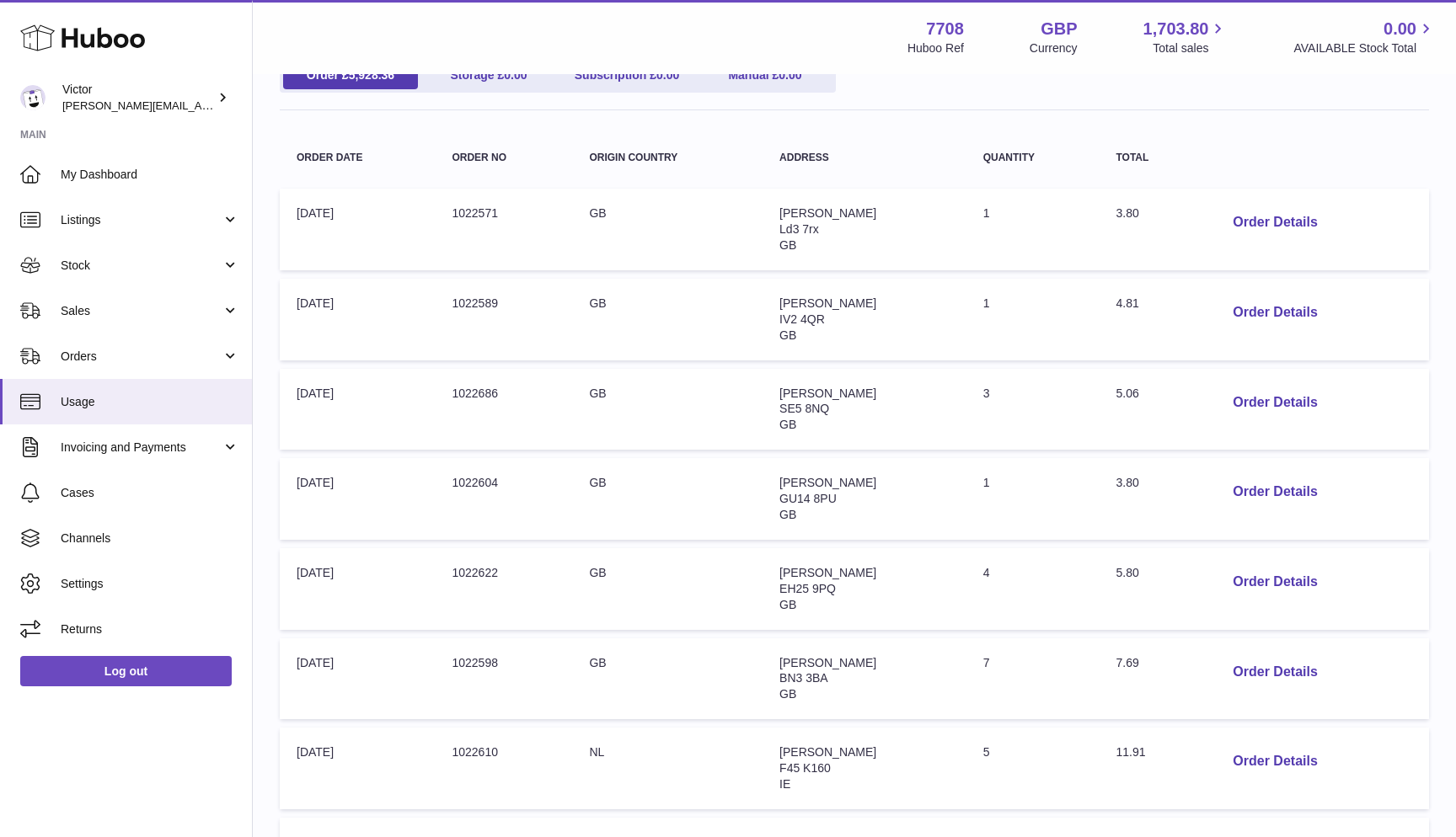
click at [1112, 345] on td "Total: 4.81" at bounding box center [1150, 319] width 104 height 82
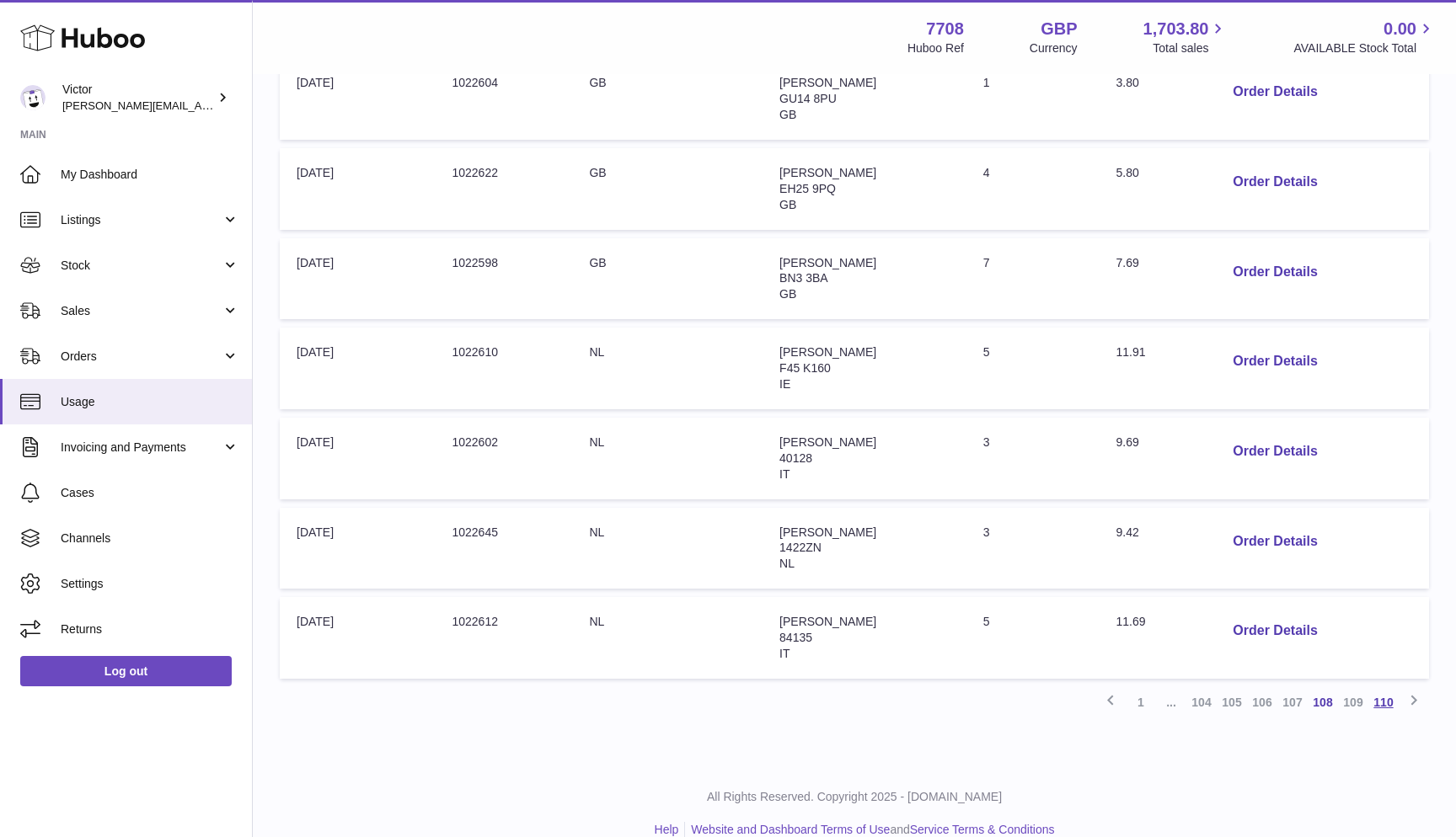
click at [1396, 688] on link "110" at bounding box center [1383, 702] width 30 height 30
